Goal: Transaction & Acquisition: Purchase product/service

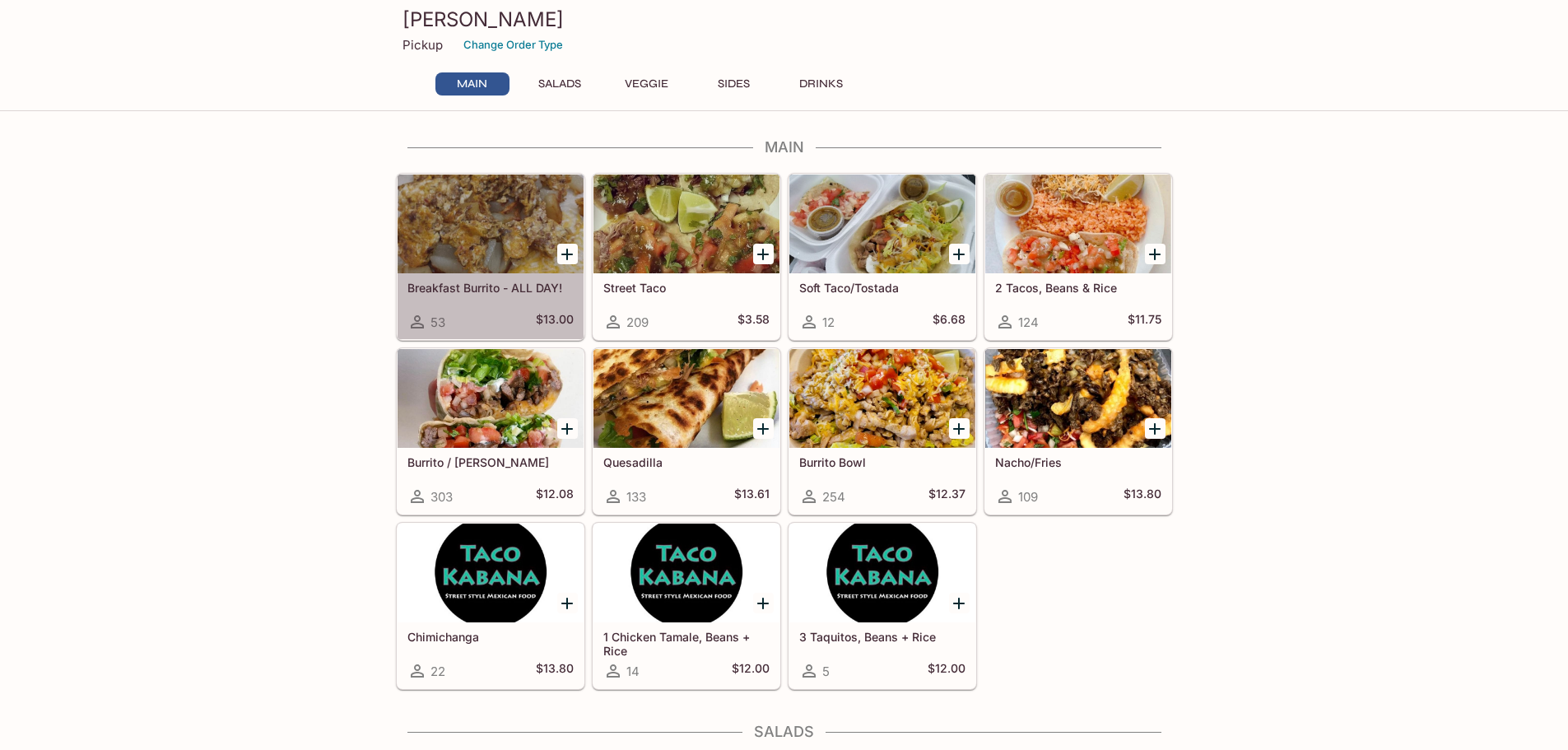
click at [435, 320] on span "53" at bounding box center [438, 322] width 15 height 16
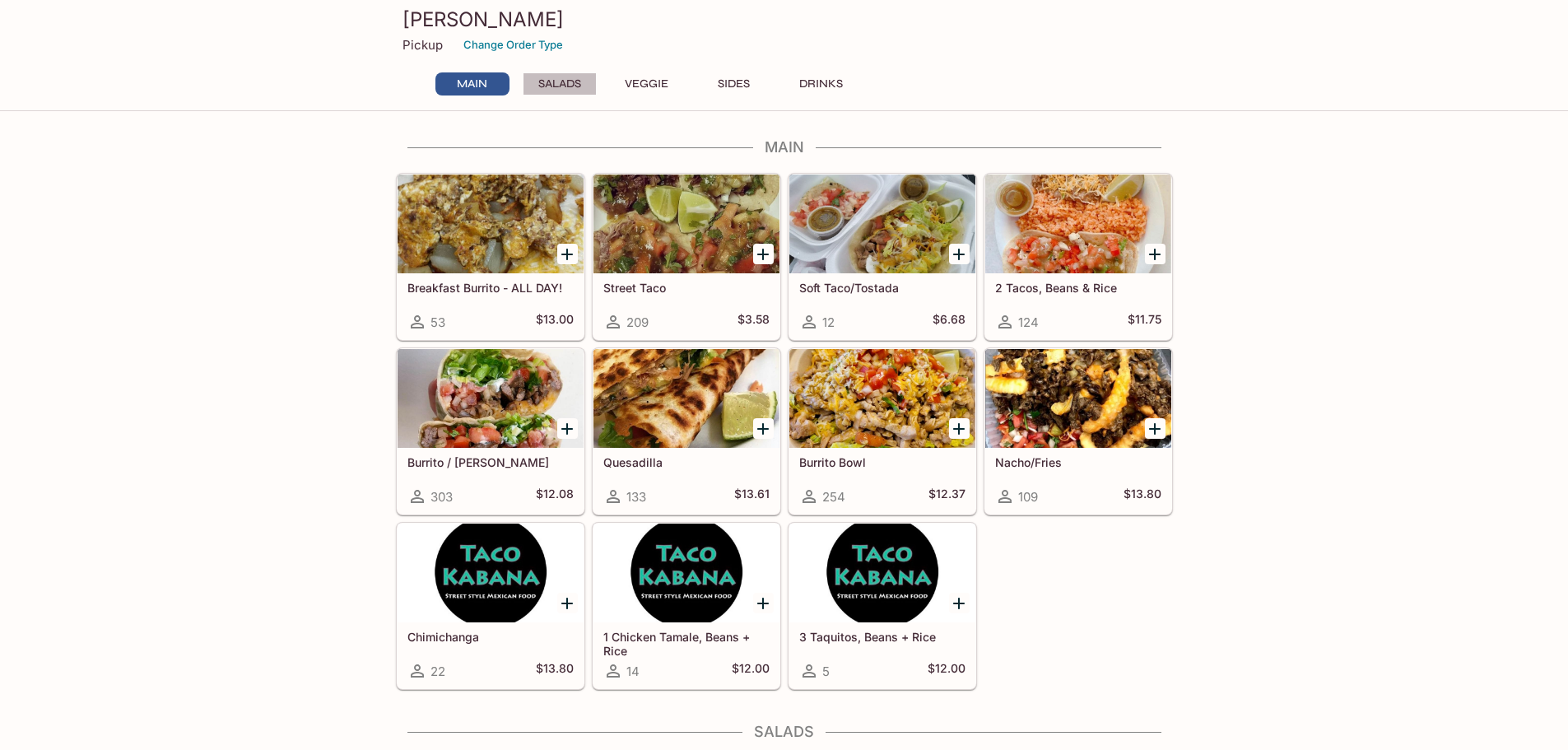
click at [556, 80] on button "Salads" at bounding box center [559, 83] width 74 height 23
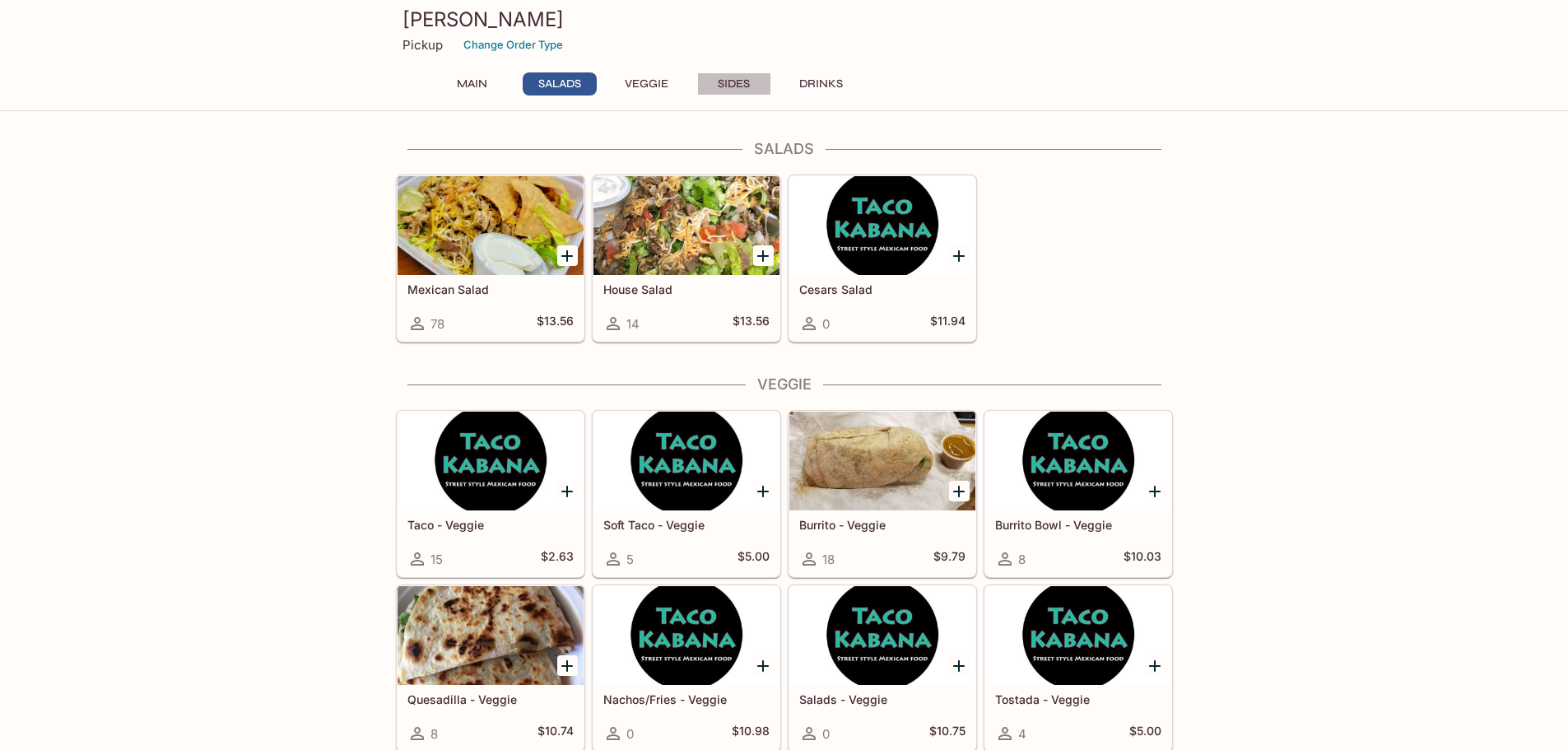
click at [733, 82] on button "Sides" at bounding box center [734, 83] width 74 height 23
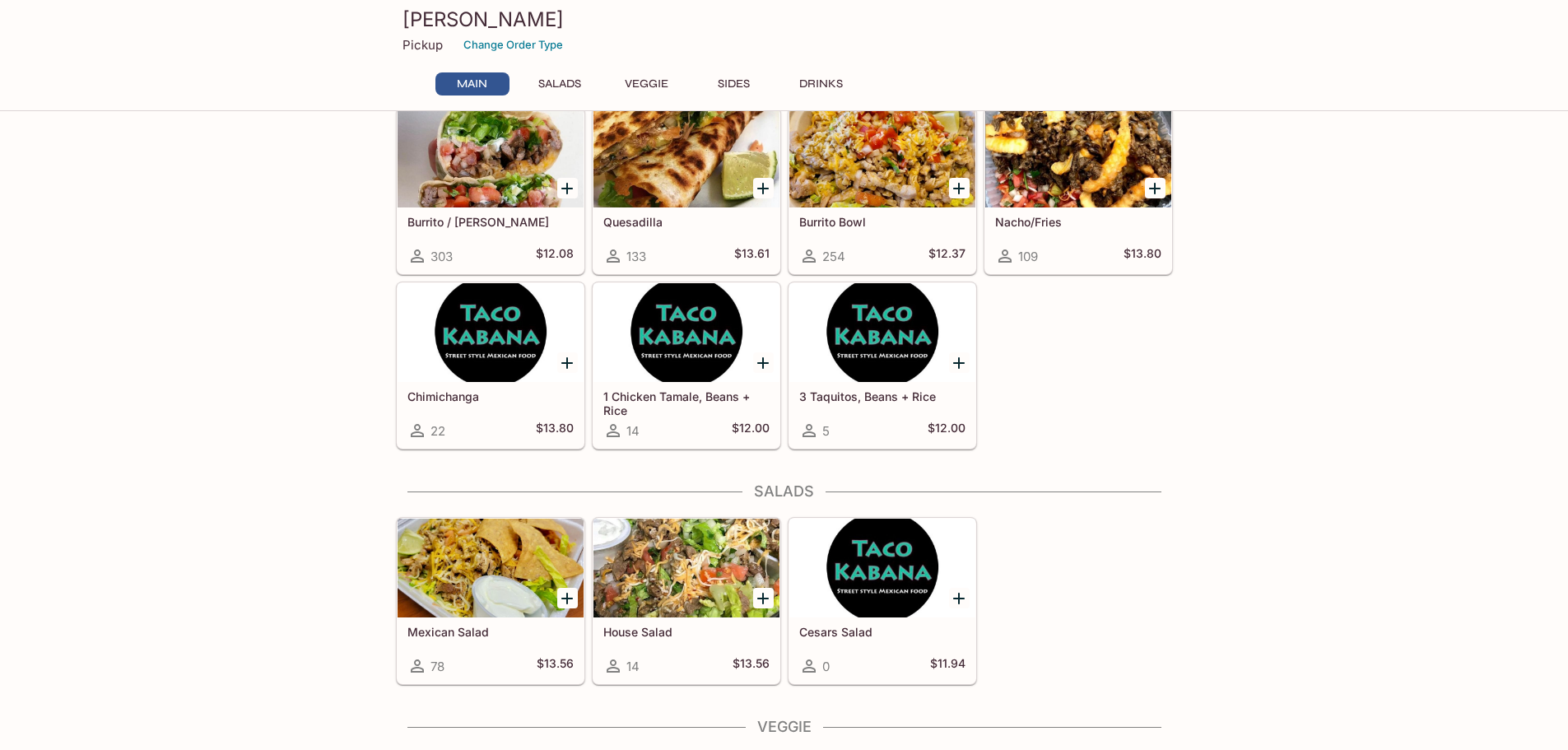
scroll to position [0, 0]
